Goal: Information Seeking & Learning: Learn about a topic

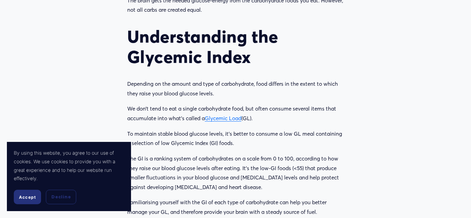
scroll to position [519, 0]
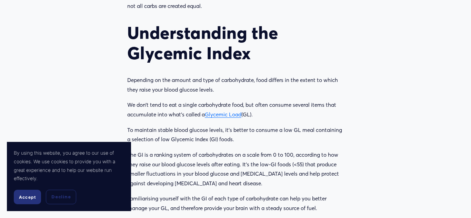
click at [12, 193] on section "By using this website, you agree to our use of cookies. We use cookies to provi…" at bounding box center [69, 176] width 124 height 69
click at [29, 198] on span "Accept" at bounding box center [27, 197] width 17 height 5
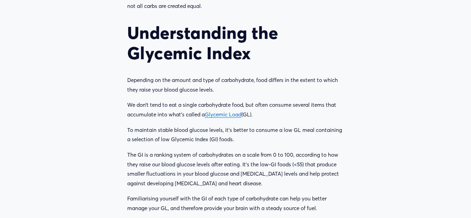
click at [226, 111] on link "Glycemic Load" at bounding box center [223, 114] width 37 height 7
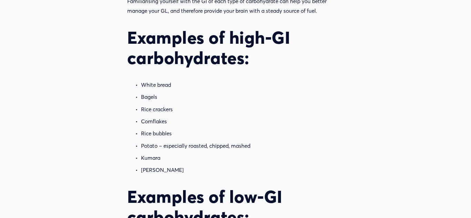
scroll to position [716, 0]
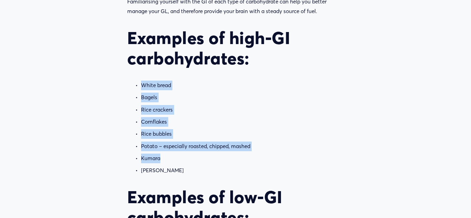
drag, startPoint x: 141, startPoint y: 74, endPoint x: 172, endPoint y: 150, distance: 81.5
click at [172, 150] on ul "White bread Bagels Rice crackers Cornflakes Rice bubbles Potato – especially ro…" at bounding box center [235, 128] width 217 height 95
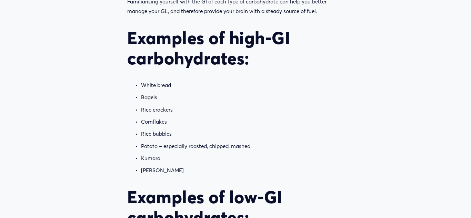
click at [171, 166] on p "[PERSON_NAME]" at bounding box center [242, 171] width 203 height 10
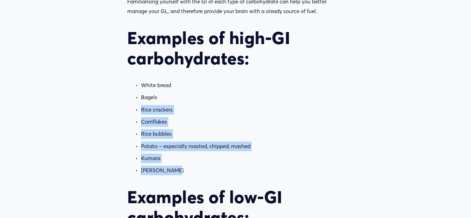
drag, startPoint x: 171, startPoint y: 161, endPoint x: 140, endPoint y: 74, distance: 92.6
click at [140, 81] on ul "White bread Bagels Rice crackers Cornflakes Rice bubbles Potato – especially ro…" at bounding box center [235, 128] width 217 height 95
copy ul "White bread Bagels Rice crackers Cornflakes Rice bubbles Potato – especially ro…"
